Goal: Transaction & Acquisition: Purchase product/service

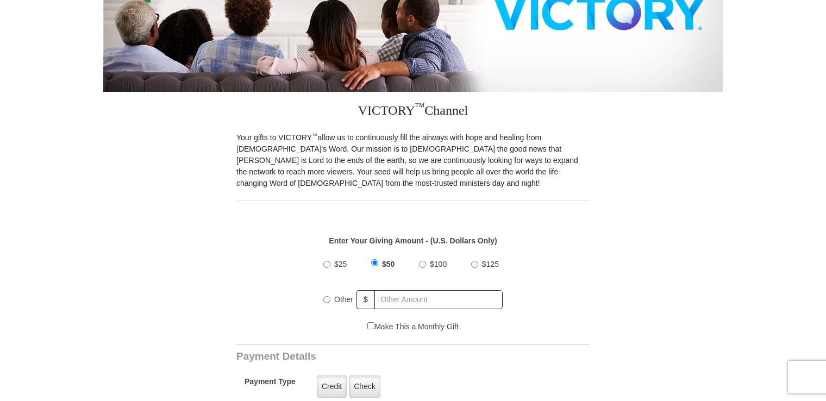
scroll to position [283, 0]
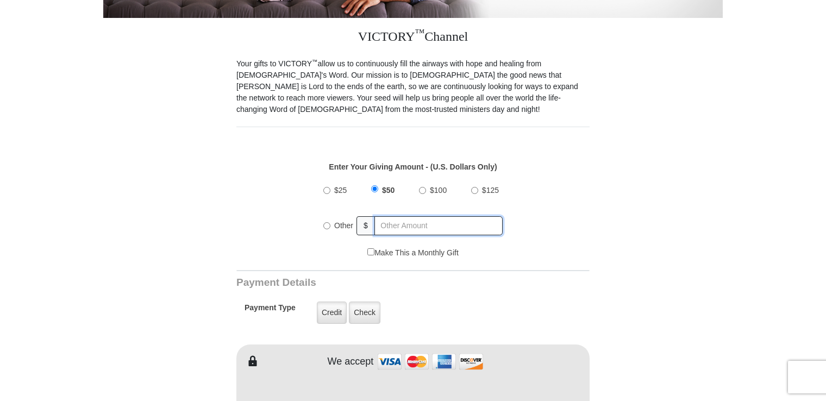
radio input "true"
click at [396, 216] on input "text" at bounding box center [439, 225] width 127 height 19
type input "150"
type input "[PERSON_NAME]"
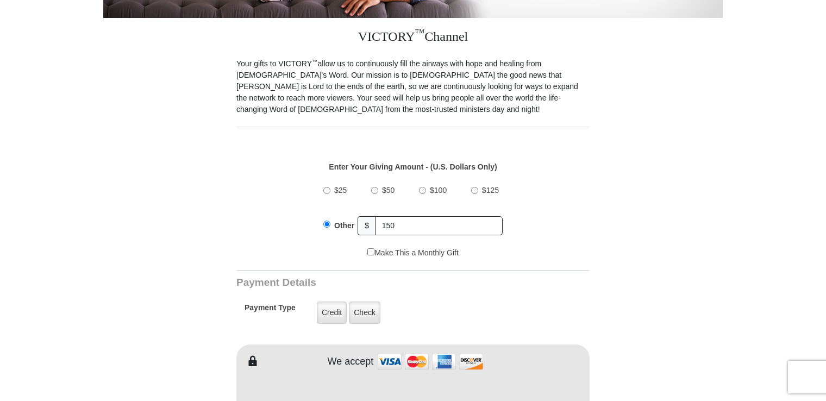
type input "[EMAIL_ADDRESS][DOMAIN_NAME]"
type input "[STREET_ADDRESS][PERSON_NAME]"
type input "Lakeland"
type input "33813"
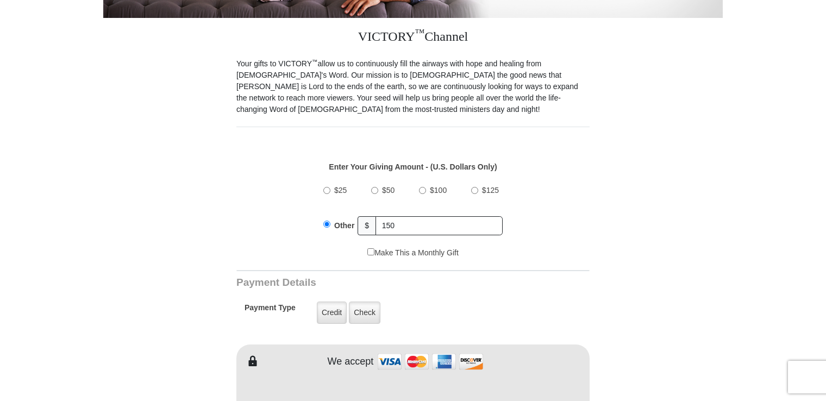
type input "[PHONE_NUMBER]"
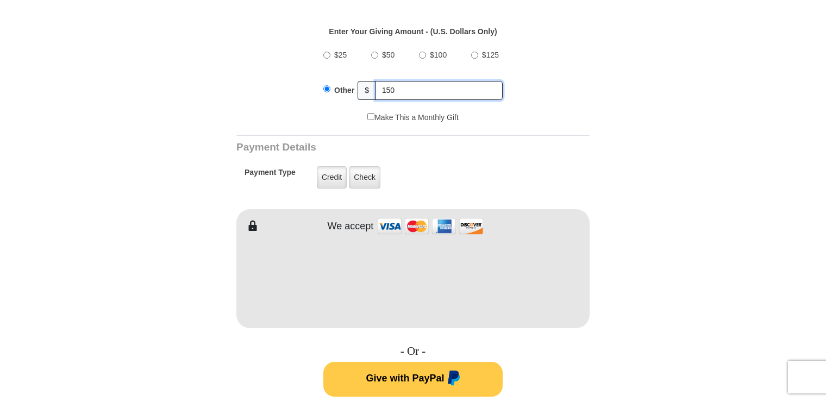
scroll to position [483, 0]
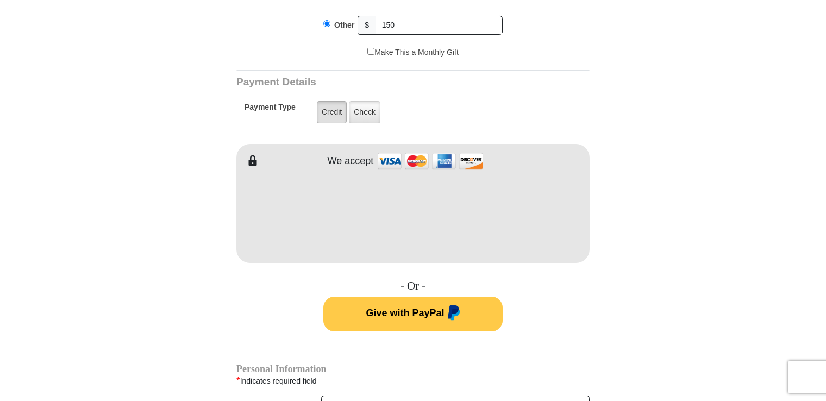
click at [334, 101] on label "Credit" at bounding box center [332, 112] width 30 height 22
click at [0, 0] on input "Credit" at bounding box center [0, 0] width 0 height 0
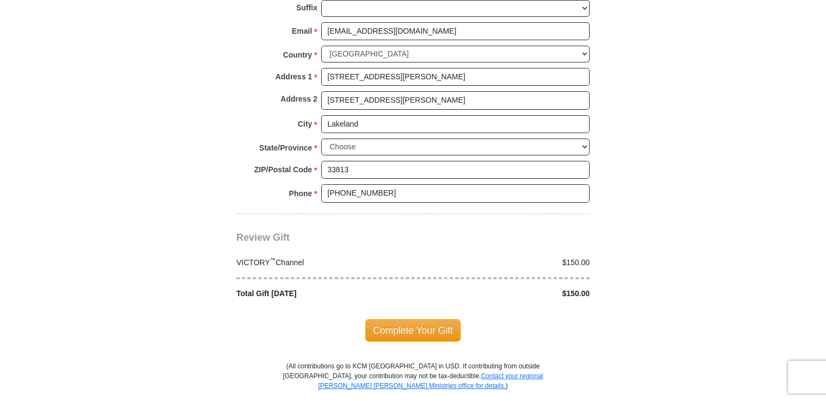
scroll to position [939, 0]
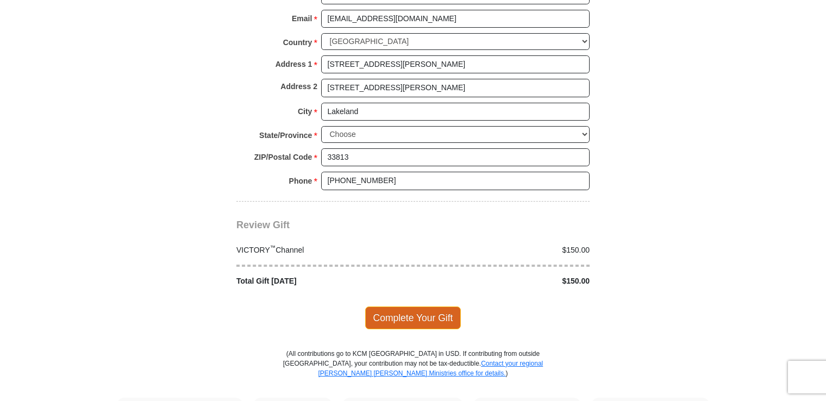
click at [433, 307] on span "Complete Your Gift" at bounding box center [413, 318] width 96 height 23
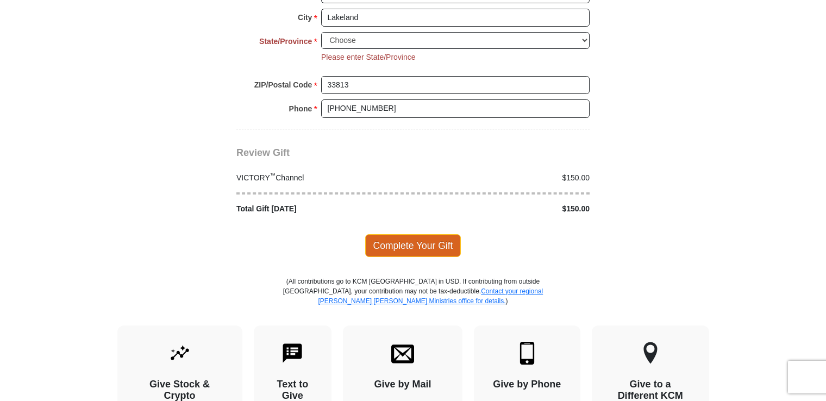
scroll to position [1039, 0]
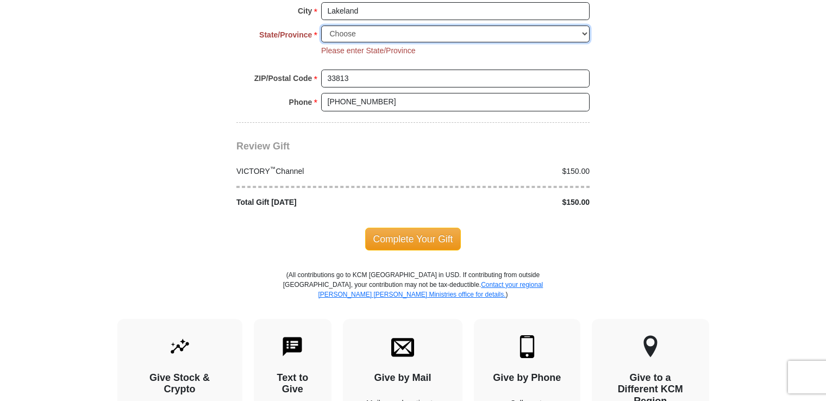
click at [585, 26] on select "Choose [US_STATE] [US_STATE] [US_STATE] [US_STATE] [US_STATE] Armed Forces Amer…" at bounding box center [455, 34] width 269 height 17
select select "FL"
click at [321, 26] on select "Choose [US_STATE] [US_STATE] [US_STATE] [US_STATE] [US_STATE] Armed Forces Amer…" at bounding box center [455, 34] width 269 height 17
click at [425, 228] on span "Complete Your Gift" at bounding box center [413, 239] width 96 height 23
